Goal: Navigation & Orientation: Find specific page/section

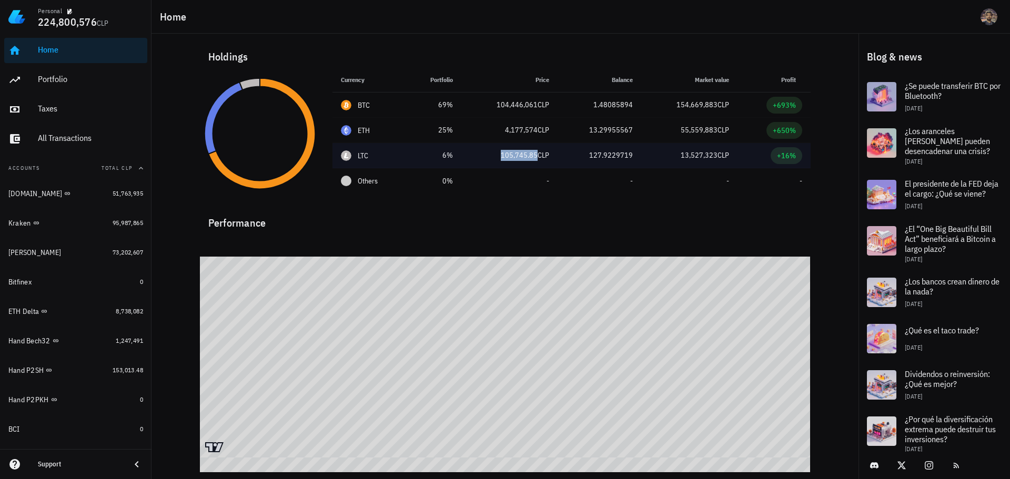
click at [524, 155] on span "105,745.85" at bounding box center [519, 154] width 37 height 9
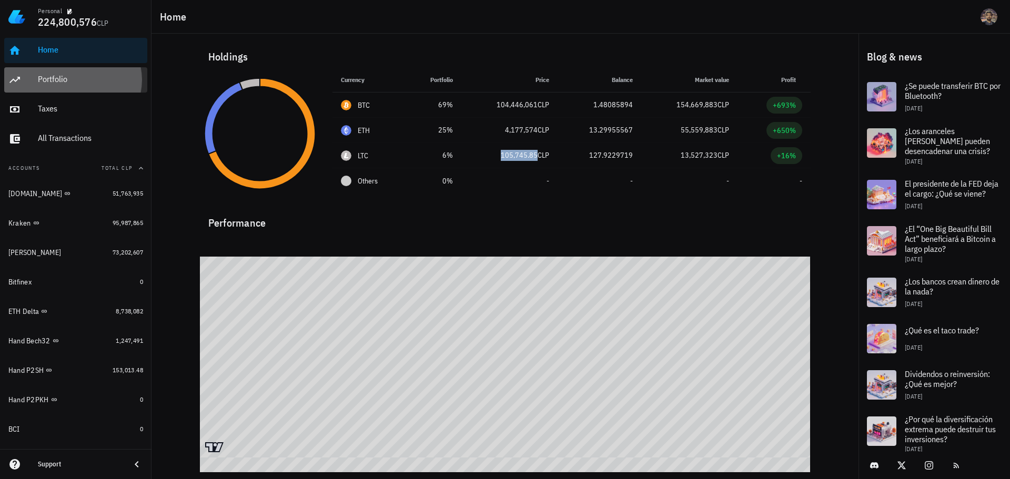
click at [78, 79] on div "Portfolio" at bounding box center [90, 79] width 105 height 10
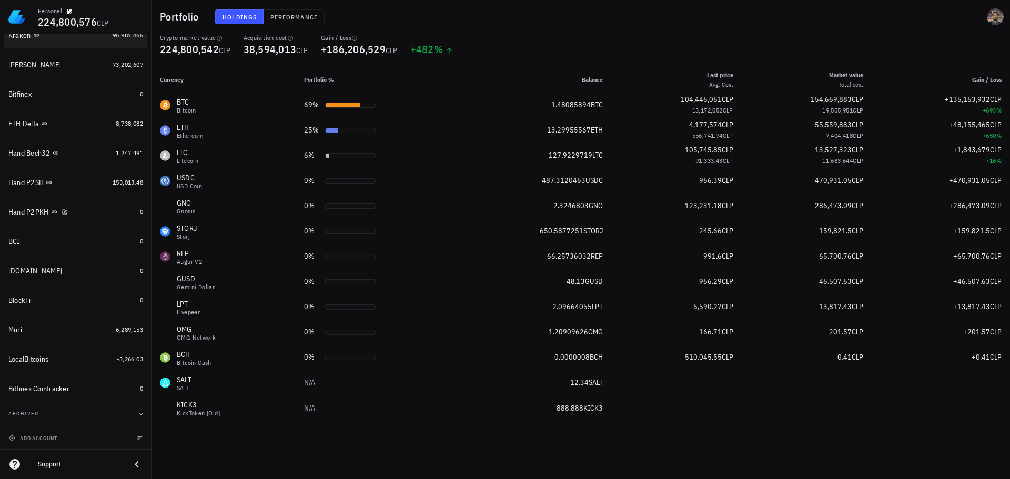
scroll to position [188, 0]
click at [79, 325] on div "Muri" at bounding box center [58, 330] width 101 height 10
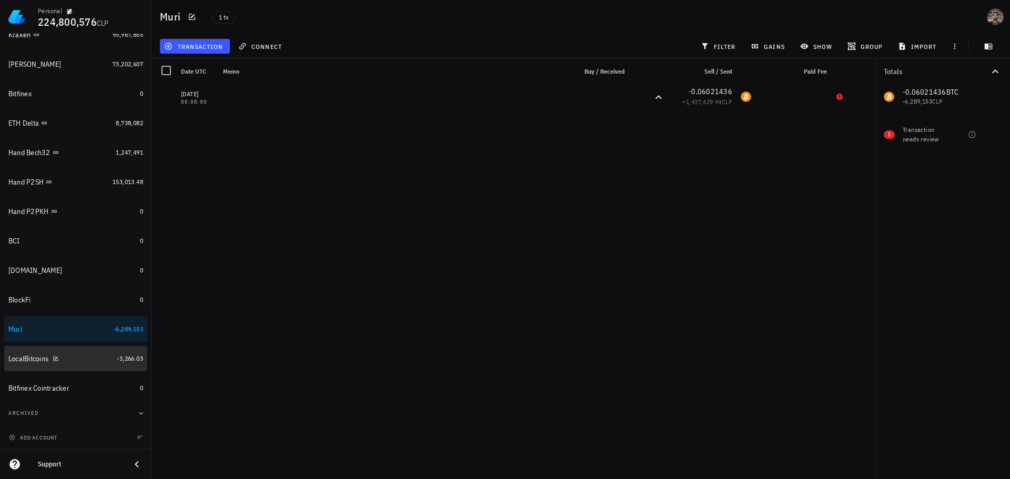
click at [64, 357] on div "LocalBitcoins" at bounding box center [60, 359] width 104 height 10
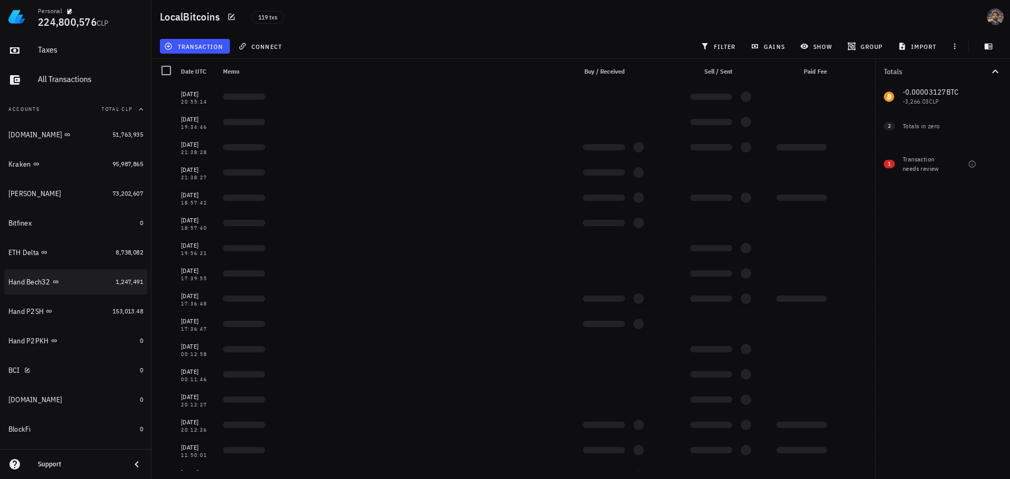
scroll to position [31, 0]
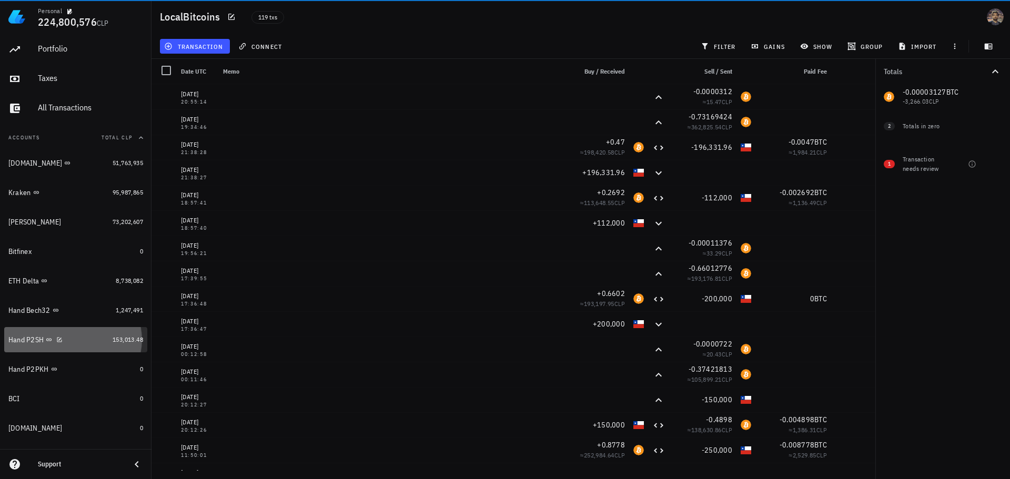
click at [85, 338] on div "Hand P2SH" at bounding box center [58, 340] width 100 height 10
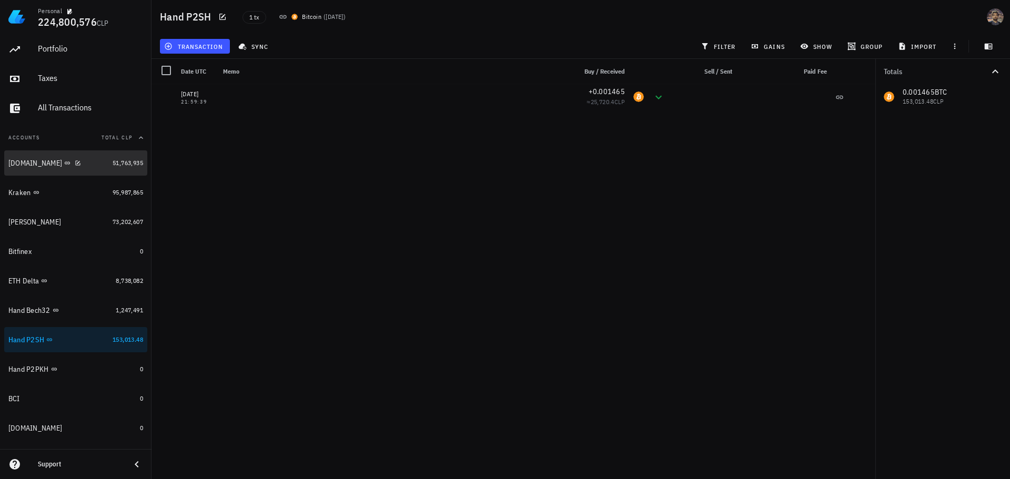
click at [80, 166] on div "[DOMAIN_NAME]" at bounding box center [58, 163] width 100 height 10
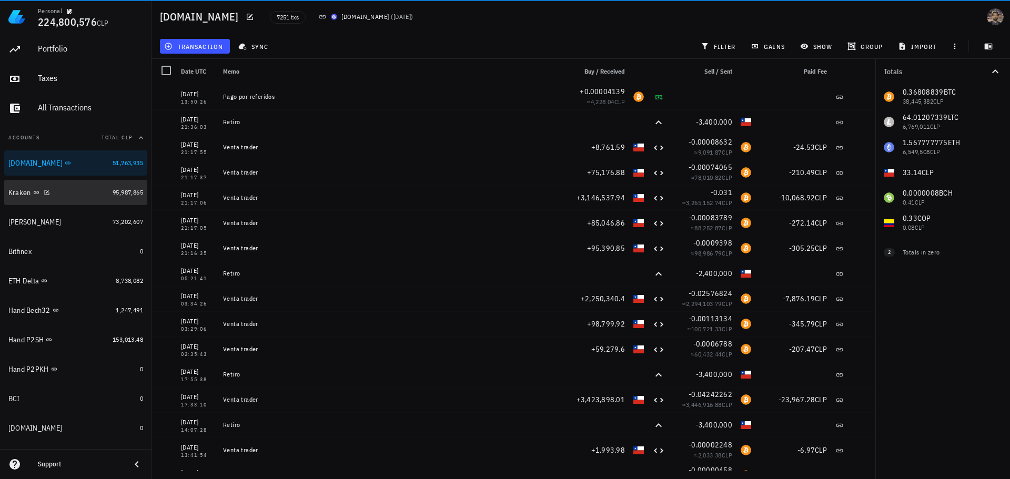
click at [82, 180] on link "Kraken 95,987,865" at bounding box center [75, 192] width 143 height 25
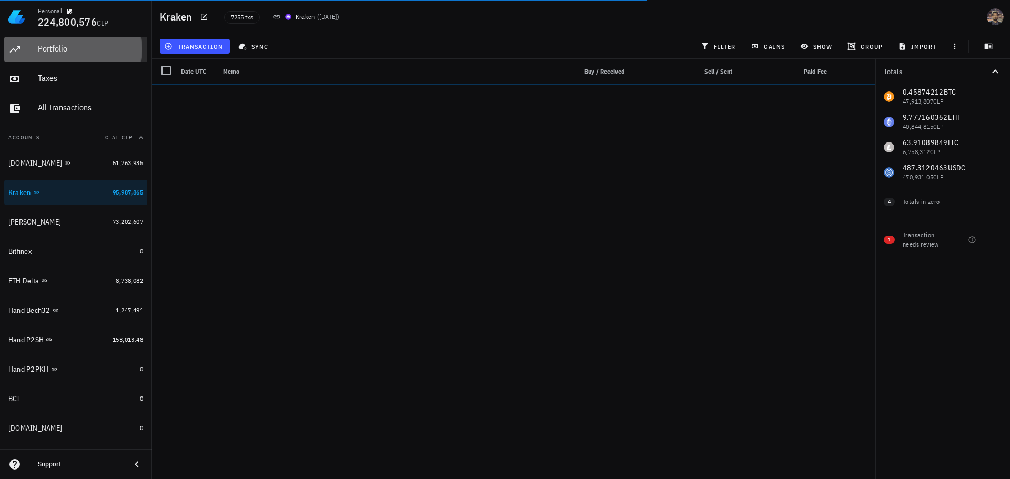
click at [79, 46] on div "Portfolio" at bounding box center [90, 49] width 105 height 10
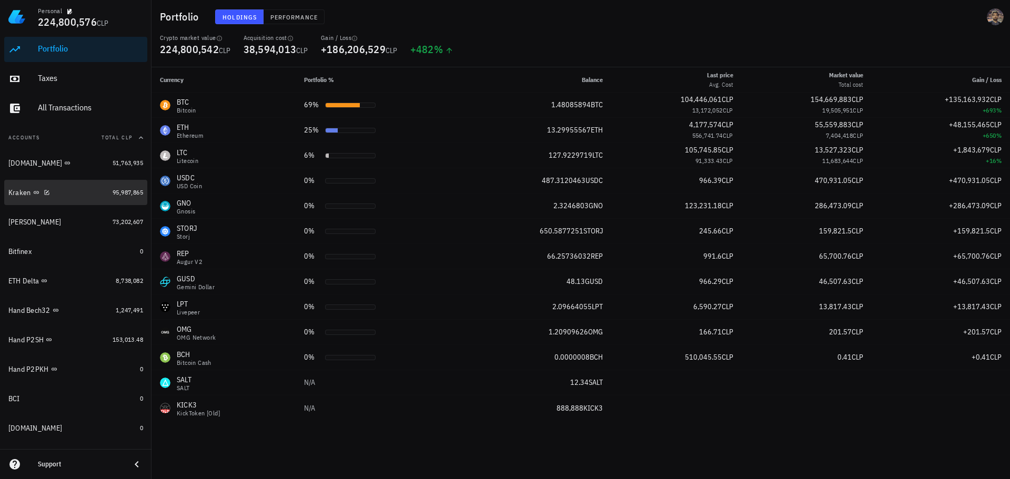
click at [121, 201] on link "Kraken 95,987,865" at bounding box center [75, 192] width 143 height 25
